Goal: Information Seeking & Learning: Learn about a topic

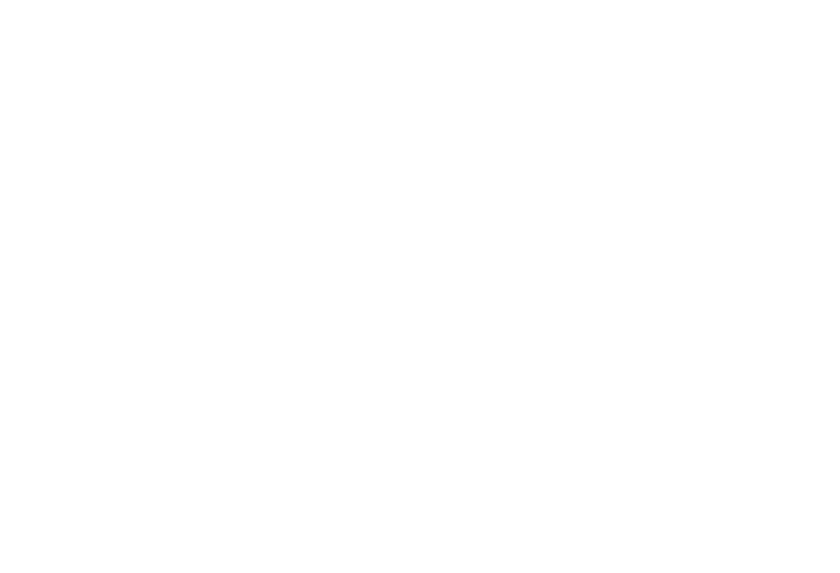
scroll to position [2354, 0]
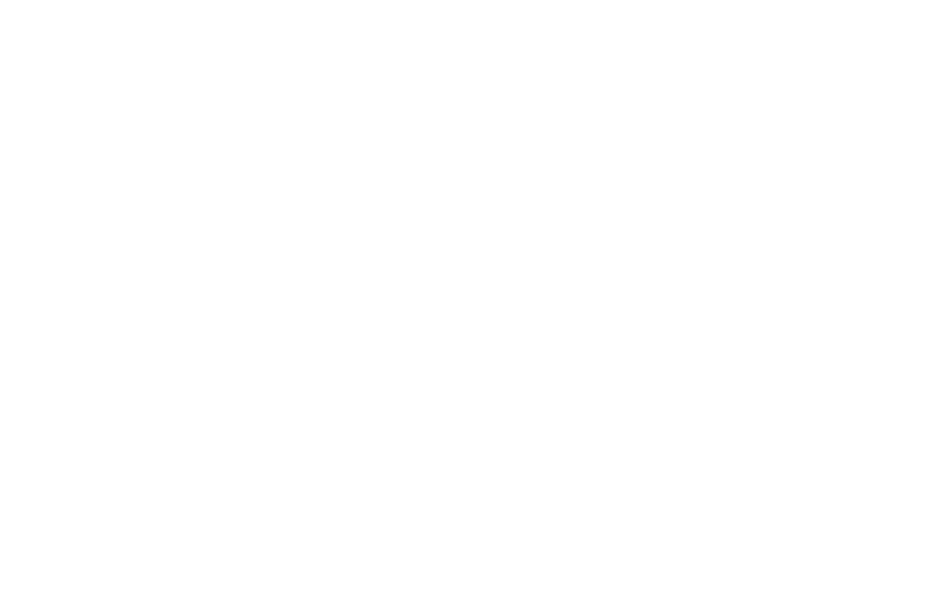
scroll to position [2275, 0]
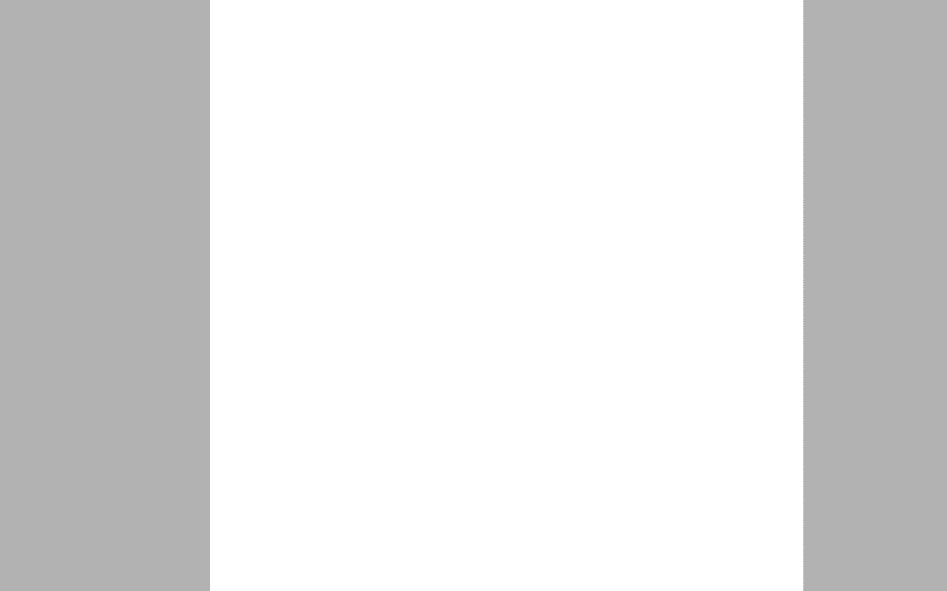
scroll to position [2920, 0]
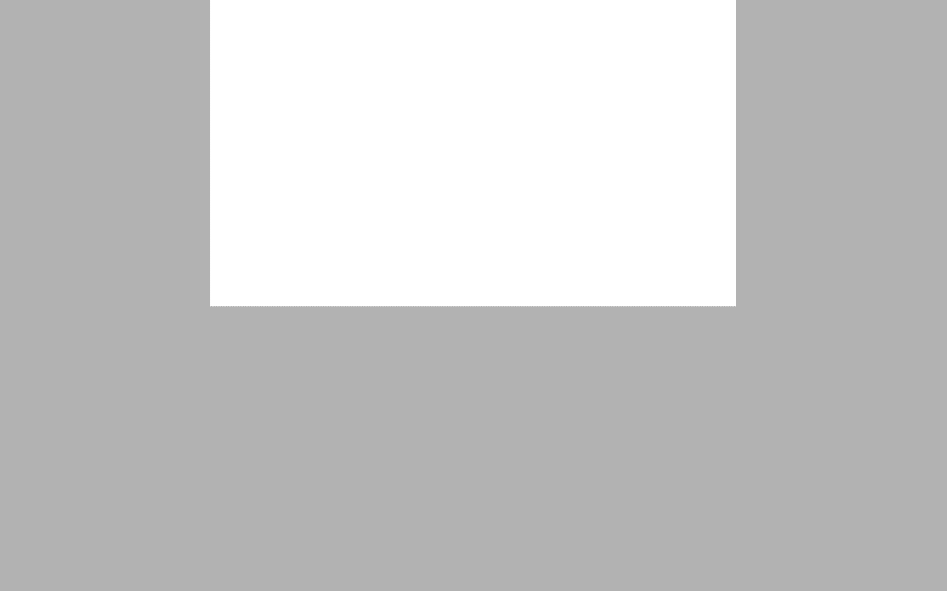
drag, startPoint x: 210, startPoint y: 175, endPoint x: 735, endPoint y: 306, distance: 541.8
click at [758, 263] on link "コピー" at bounding box center [757, 263] width 25 height 11
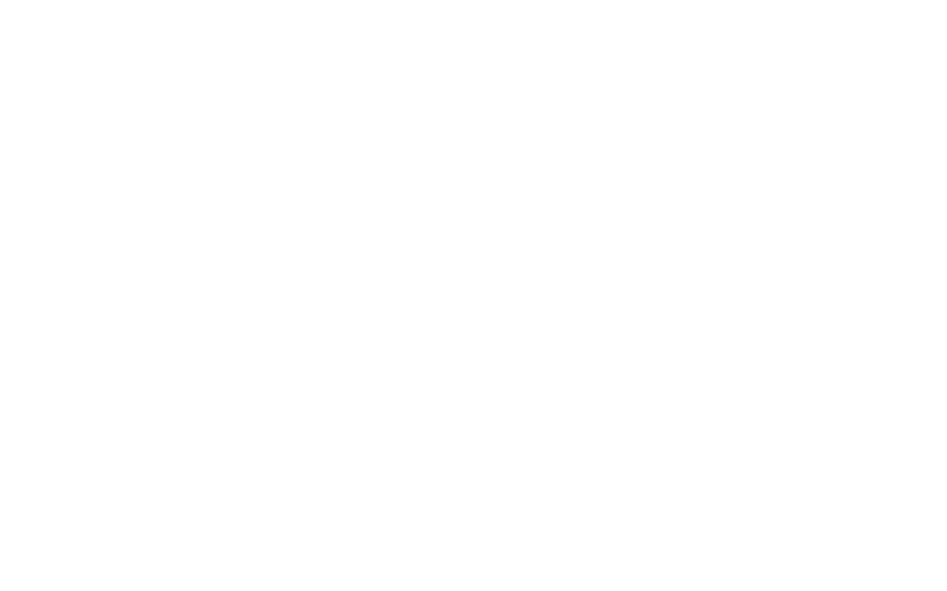
scroll to position [2396, 0]
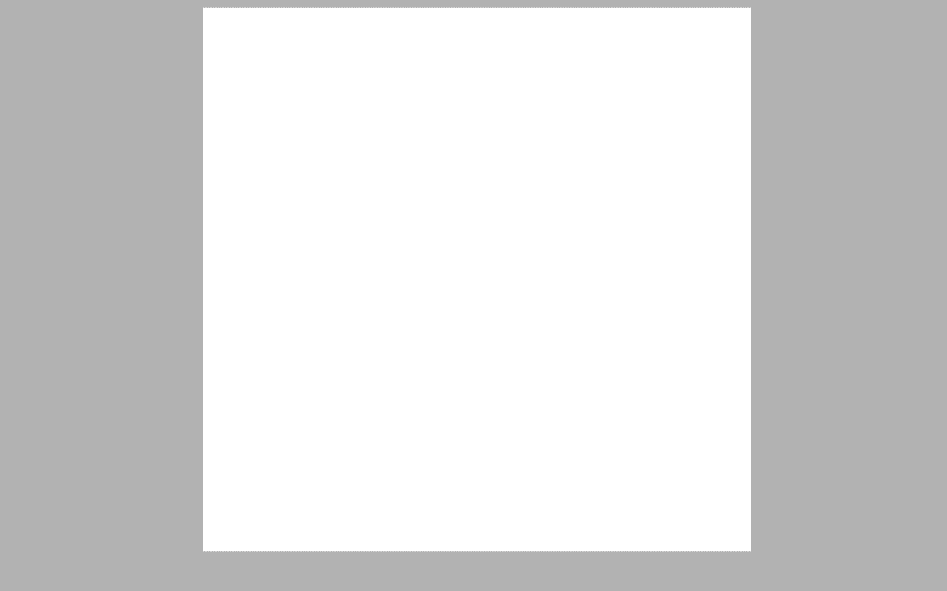
drag, startPoint x: 203, startPoint y: 8, endPoint x: 750, endPoint y: 552, distance: 771.7
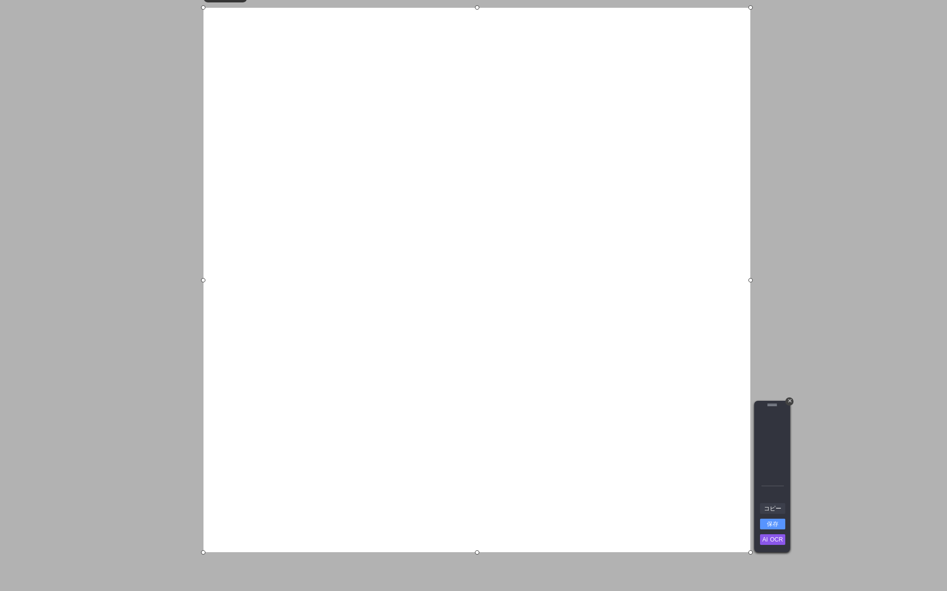
click at [776, 509] on link "コピー" at bounding box center [772, 508] width 25 height 11
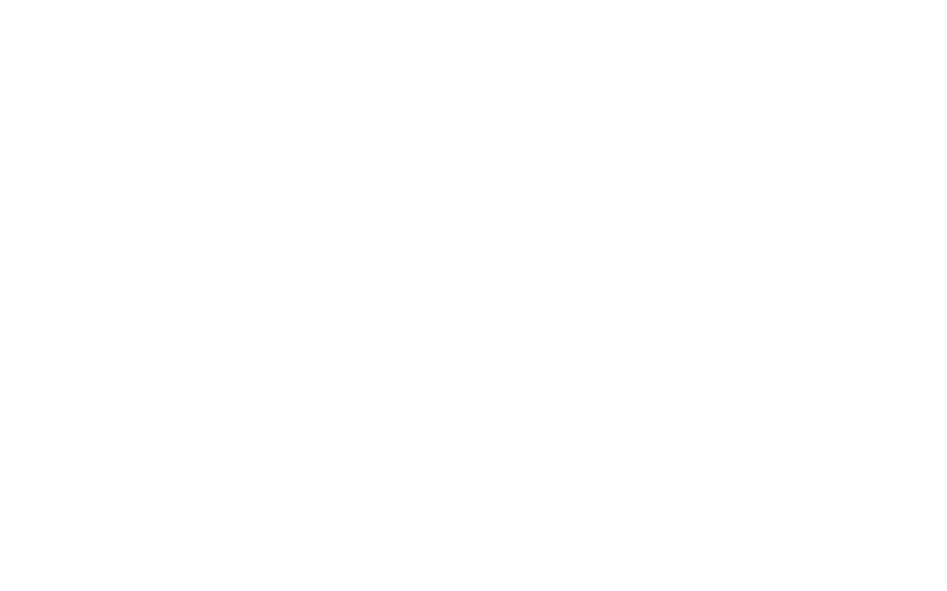
scroll to position [2349, 0]
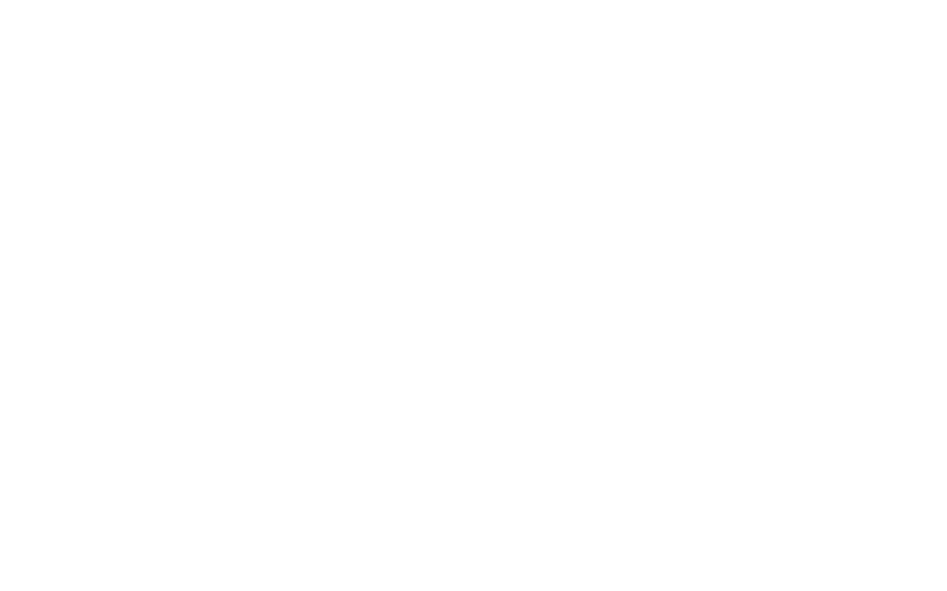
scroll to position [6, 0]
